Goal: Task Accomplishment & Management: Use online tool/utility

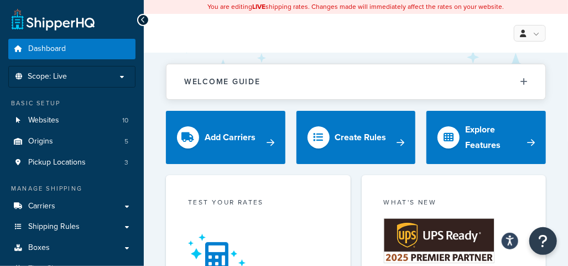
scroll to position [166, 0]
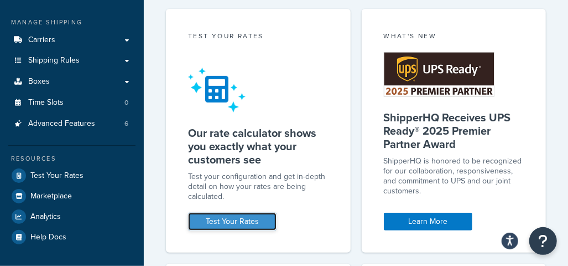
click at [236, 224] on link "Test Your Rates" at bounding box center [232, 221] width 89 height 18
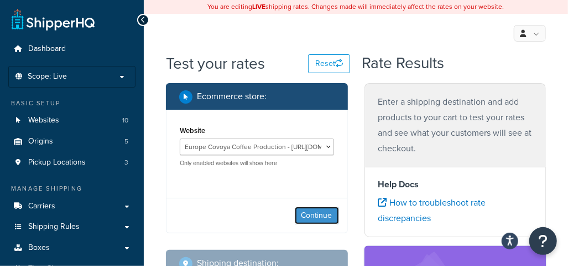
click at [315, 210] on button "Continue" at bounding box center [317, 215] width 44 height 18
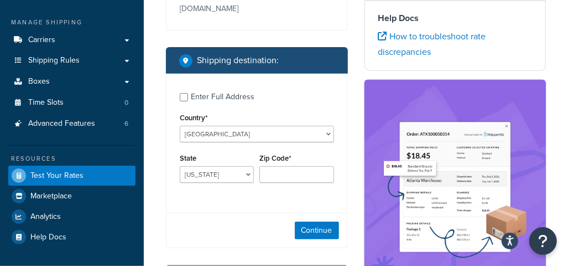
scroll to position [221, 0]
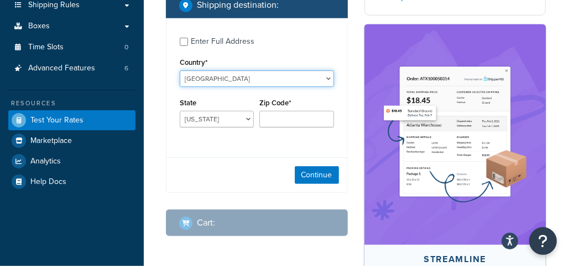
click at [247, 70] on select "United States United Kingdom Afghanistan Åland Islands Albania Algeria American…" at bounding box center [257, 78] width 154 height 17
select select "ES"
click at [180, 70] on select "United States United Kingdom Afghanistan Åland Islands Albania Algeria American…" at bounding box center [257, 78] width 154 height 17
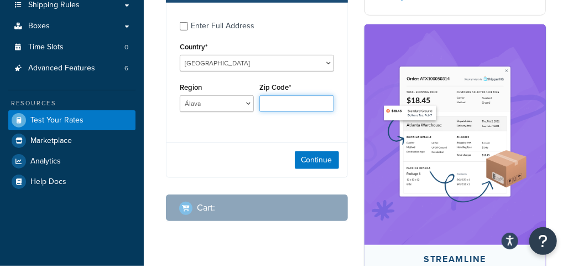
click at [278, 110] on input "Zip Code*" at bounding box center [297, 103] width 74 height 17
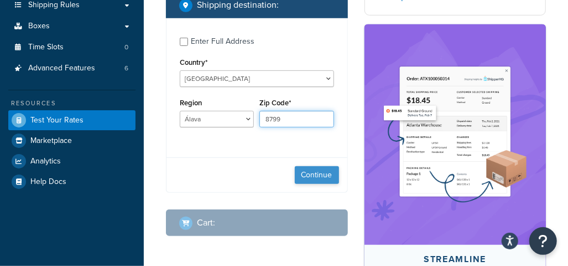
type input "8799"
click at [327, 166] on button "Continue" at bounding box center [317, 175] width 44 height 18
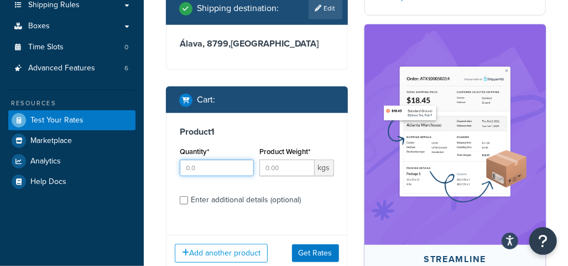
click at [222, 159] on input "Quantity*" at bounding box center [217, 167] width 74 height 17
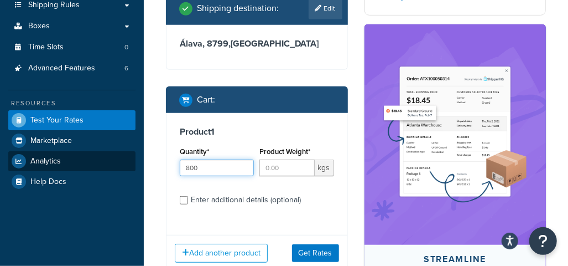
drag, startPoint x: 224, startPoint y: 153, endPoint x: 111, endPoint y: 162, distance: 113.8
click at [111, 162] on div "Dashboard Scope: Live Basic Setup Websites 10 Origins 5 Pickup Locations 3 Mana…" at bounding box center [284, 115] width 568 height 673
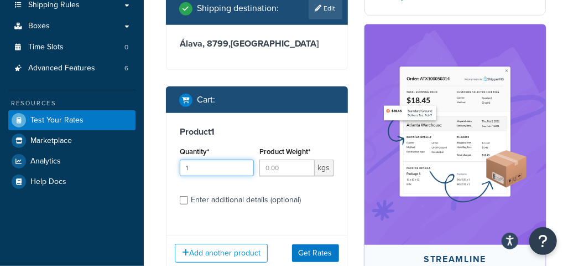
type input "1"
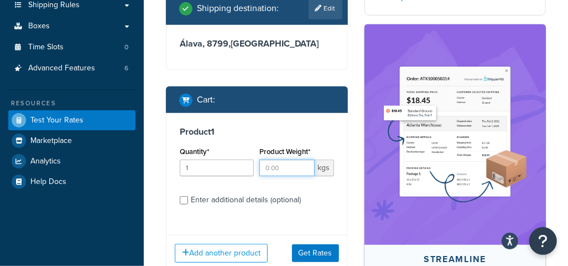
drag, startPoint x: 256, startPoint y: 147, endPoint x: 192, endPoint y: 141, distance: 64.0
click at [192, 144] on div "Quantity* 1 Product Weight* kgs" at bounding box center [257, 164] width 160 height 40
type input "800"
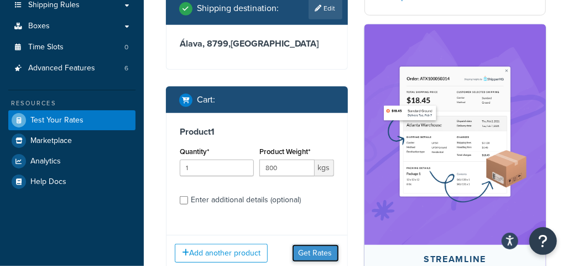
click at [317, 244] on button "Get Rates" at bounding box center [315, 253] width 47 height 18
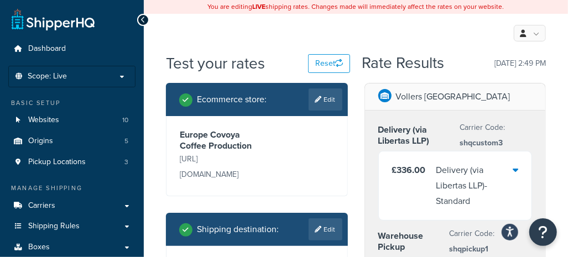
scroll to position [111, 0]
